Goal: Information Seeking & Learning: Learn about a topic

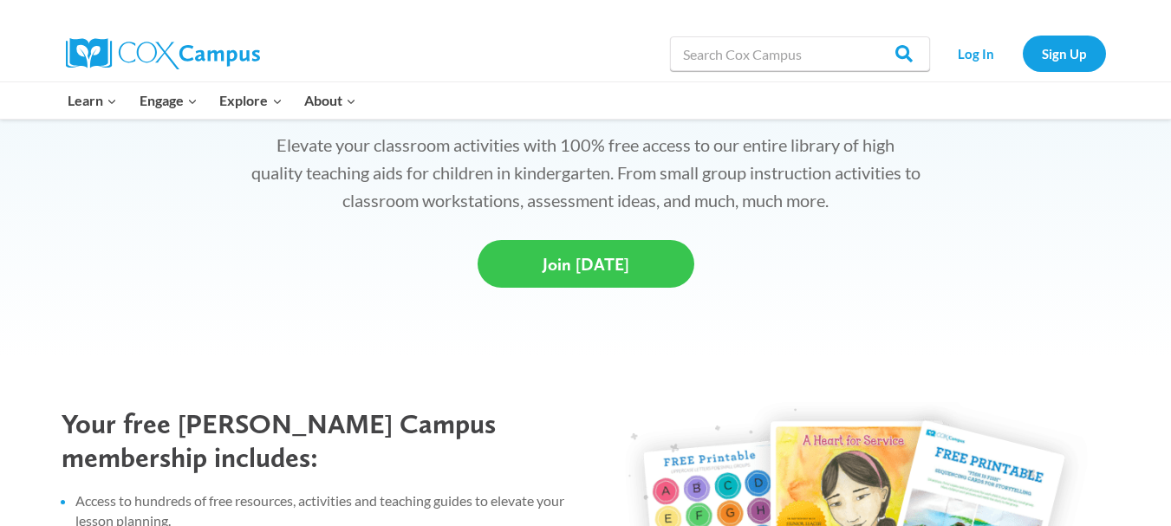
click at [598, 268] on span "Join Today" at bounding box center [585, 264] width 87 height 21
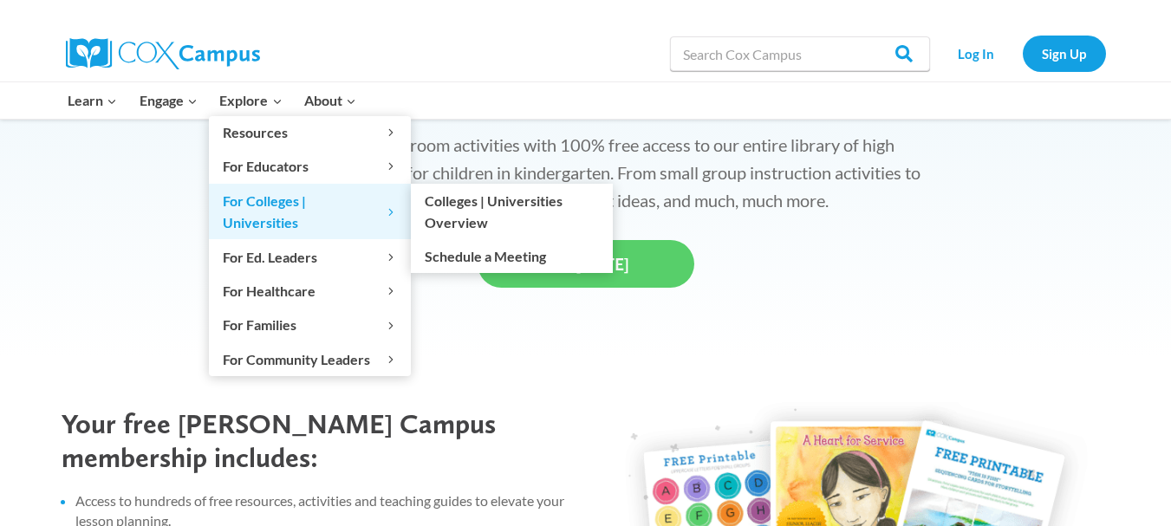
click at [289, 199] on span "For Colleges | Universities Expand" at bounding box center [310, 212] width 174 height 44
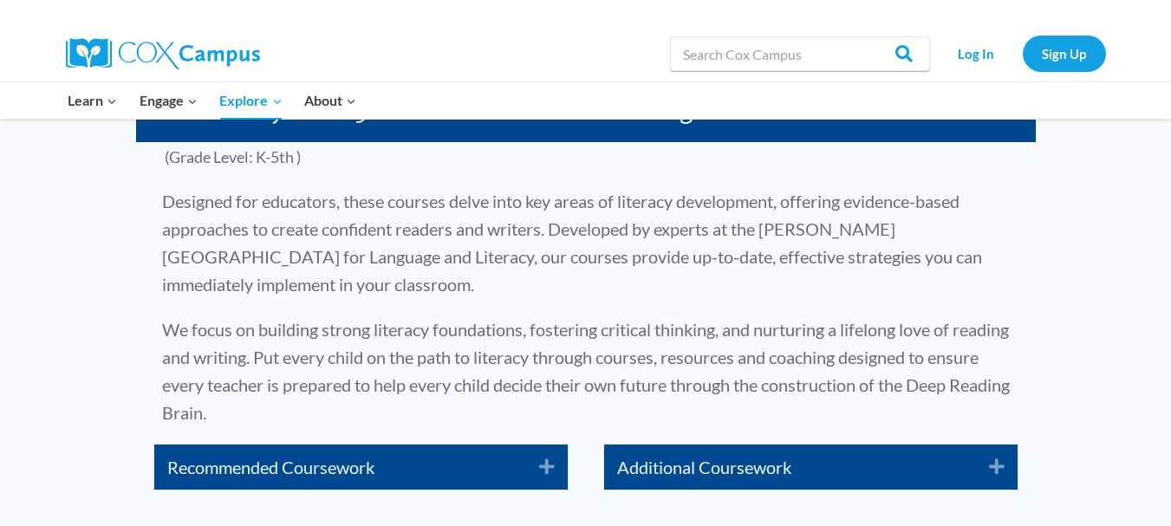
scroll to position [2802, 0]
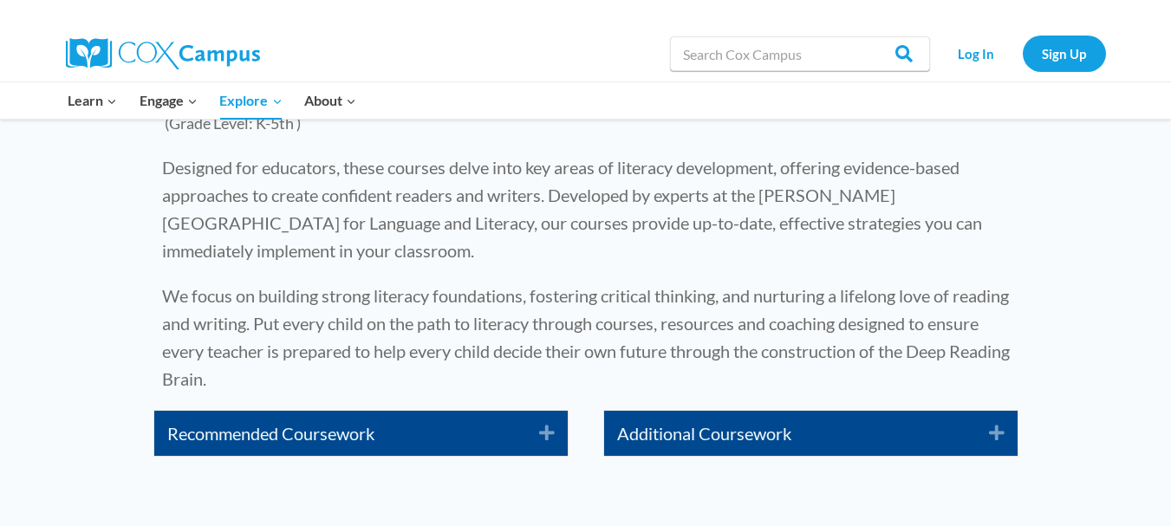
click at [530, 422] on icon "Expand" at bounding box center [540, 433] width 29 height 28
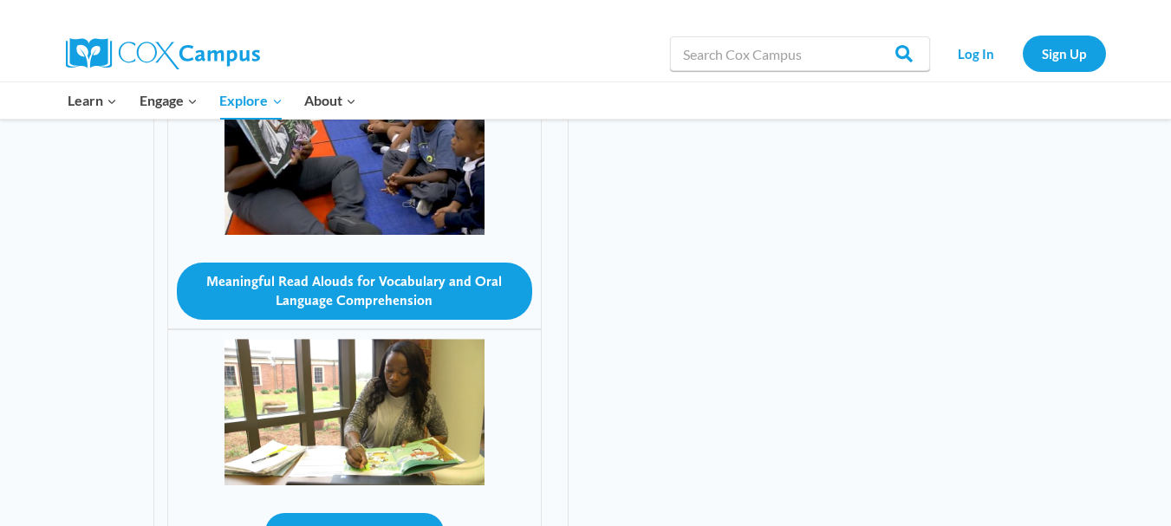
scroll to position [3975, 0]
